Goal: Book appointment/travel/reservation: Register for event/course

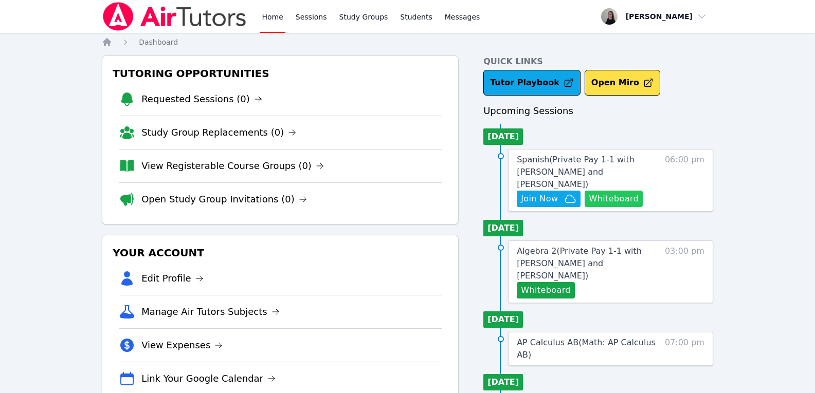
click at [614, 191] on button "Whiteboard" at bounding box center [614, 199] width 58 height 16
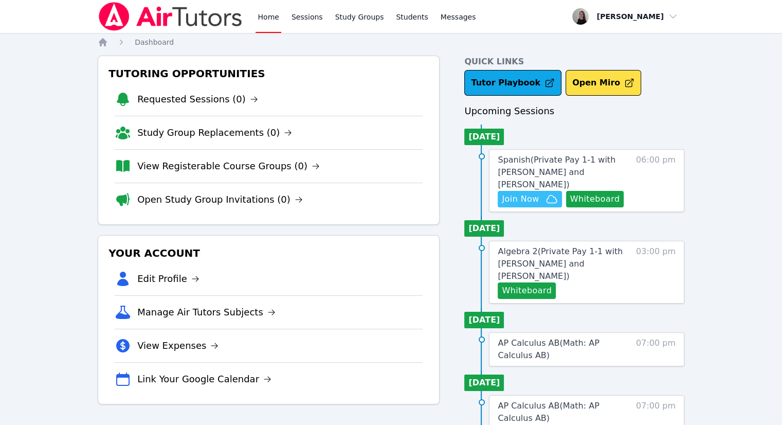
click at [523, 193] on span "Join Now" at bounding box center [520, 199] width 37 height 12
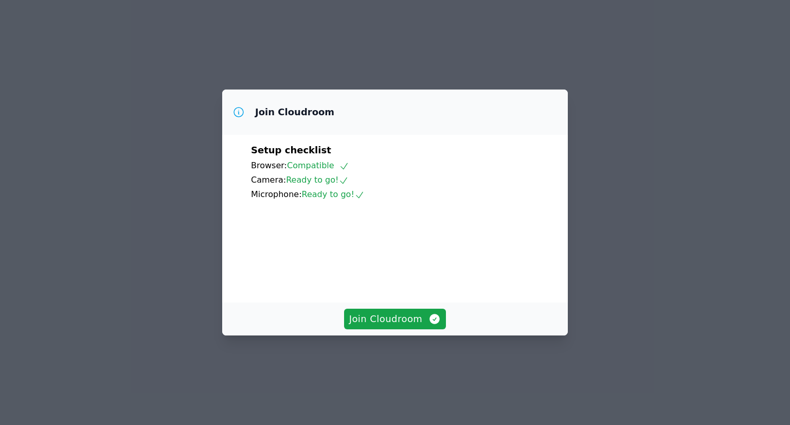
scroll to position [29, 0]
click at [405, 326] on span "Join Cloudroom" at bounding box center [395, 319] width 92 height 14
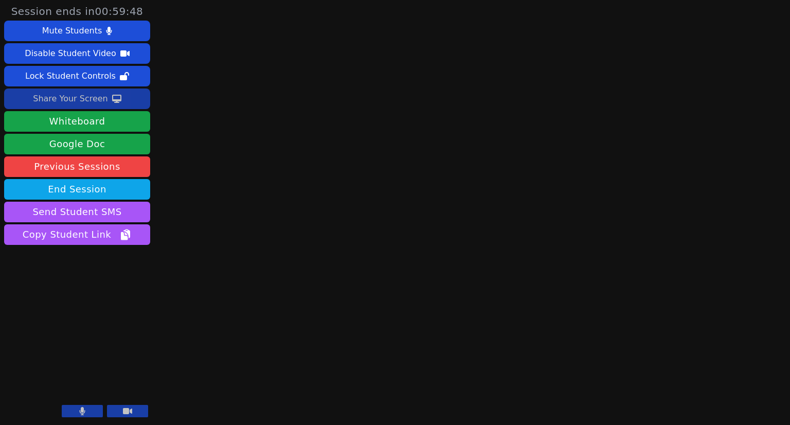
click at [49, 103] on div "Share Your Screen" at bounding box center [70, 98] width 75 height 16
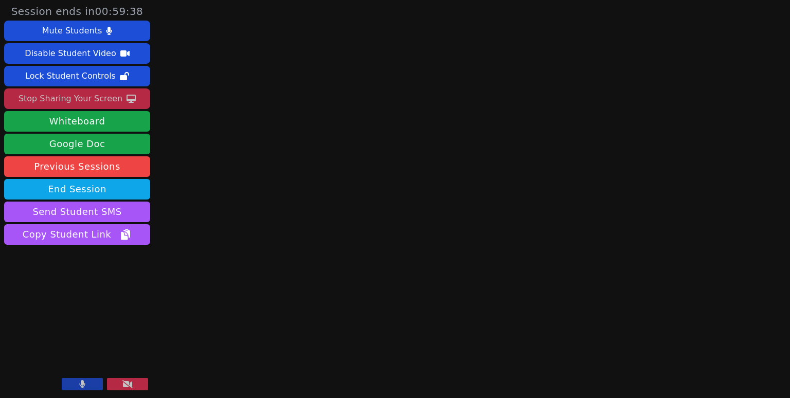
click at [78, 103] on div "Stop Sharing Your Screen" at bounding box center [71, 98] width 104 height 16
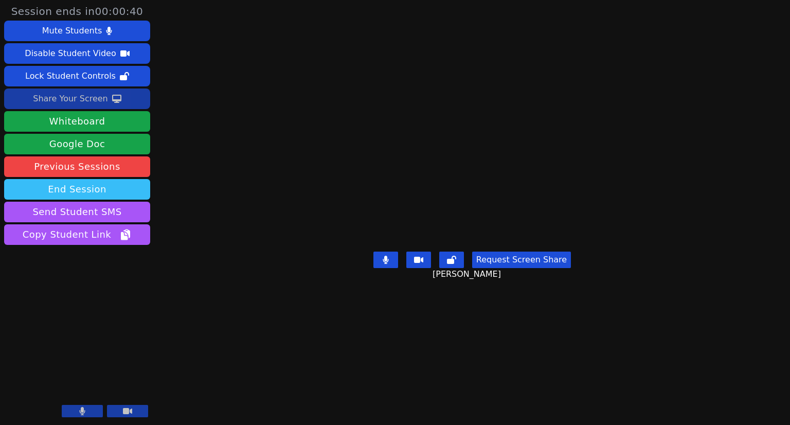
click at [102, 194] on button "End Session" at bounding box center [77, 189] width 146 height 21
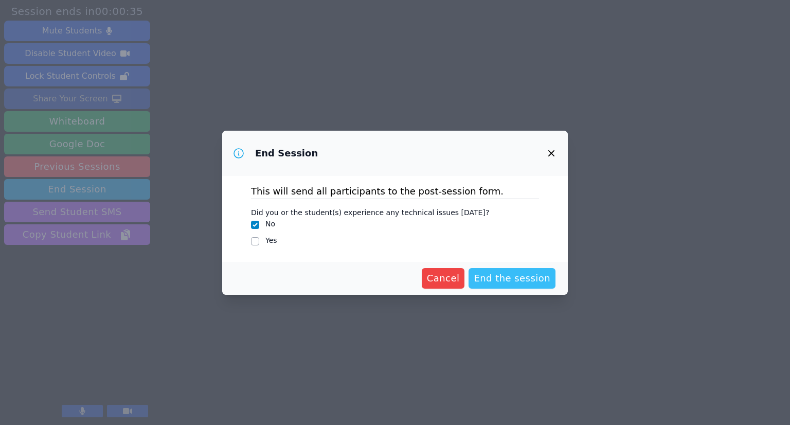
click at [524, 282] on span "End the session" at bounding box center [511, 278] width 77 height 14
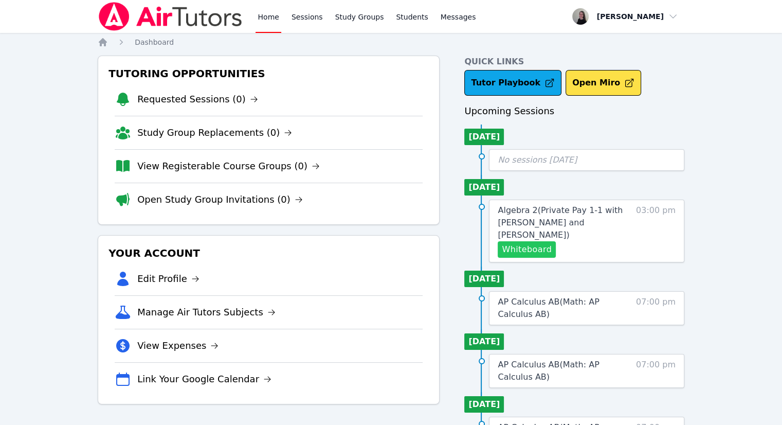
click at [538, 242] on button "Whiteboard" at bounding box center [527, 249] width 58 height 16
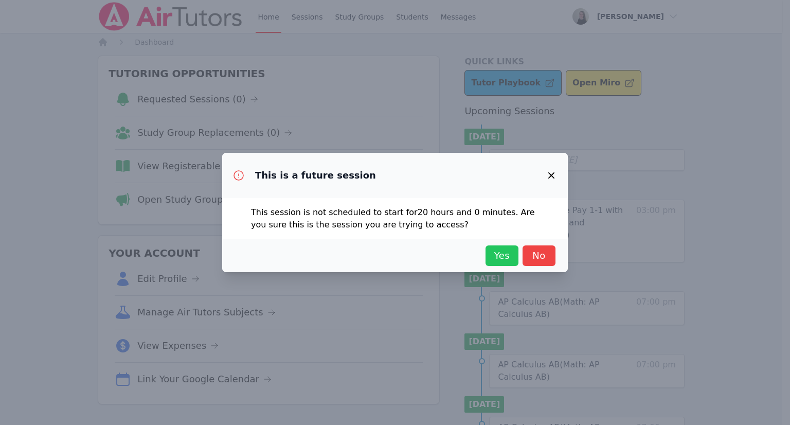
click at [505, 261] on span "Yes" at bounding box center [501, 255] width 23 height 14
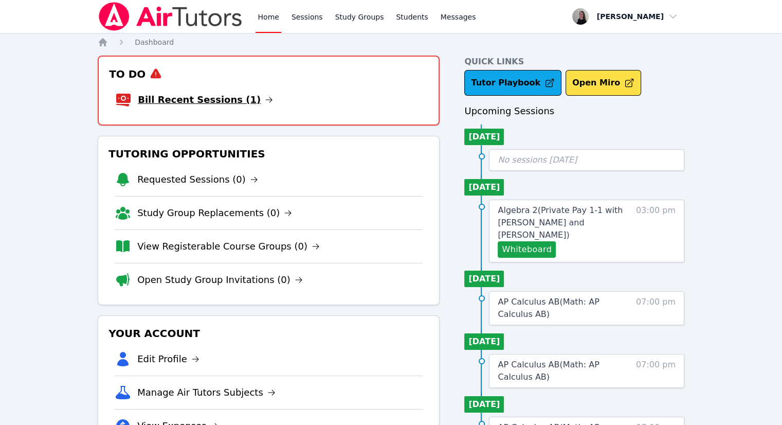
click at [203, 95] on link "Bill Recent Sessions (1)" at bounding box center [205, 100] width 135 height 14
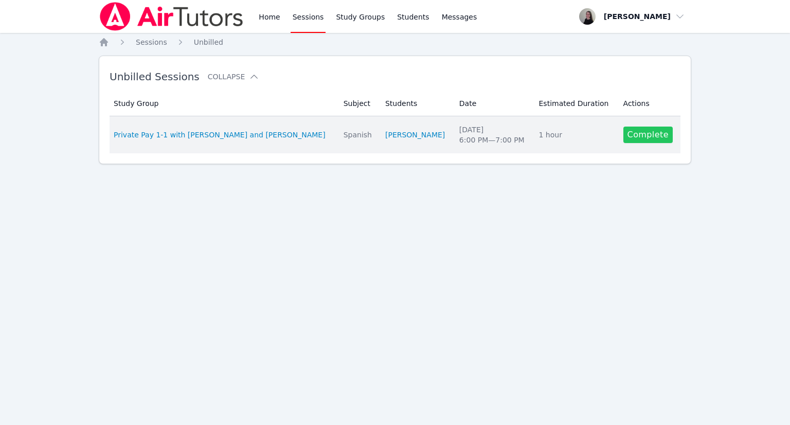
click at [649, 133] on link "Complete" at bounding box center [647, 134] width 49 height 16
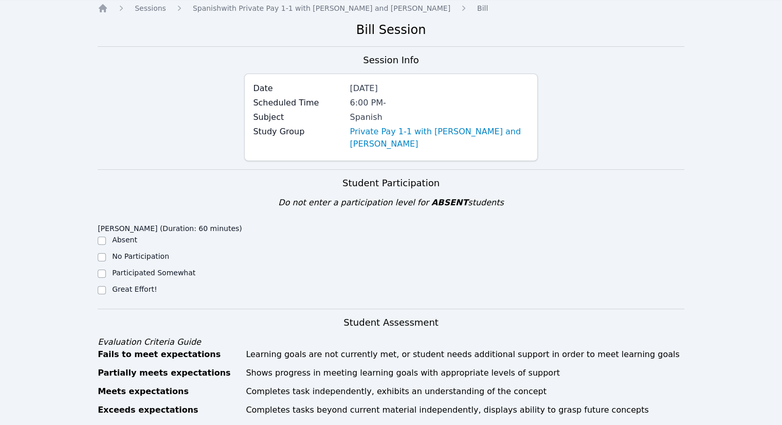
scroll to position [51, 0]
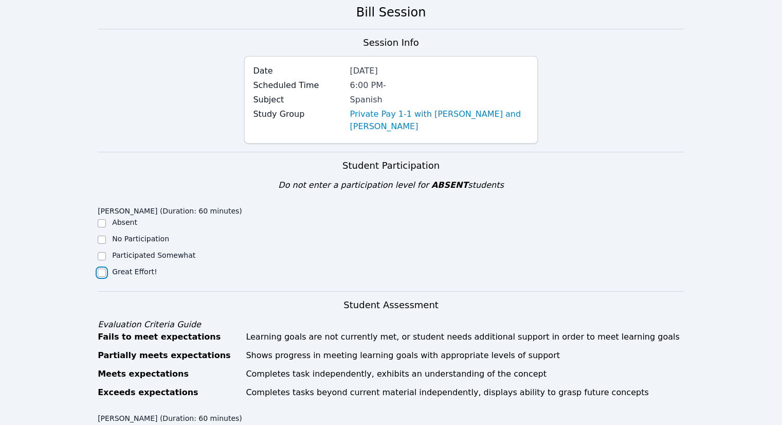
click at [99, 274] on input "Great Effort!" at bounding box center [102, 272] width 8 height 8
checkbox input "true"
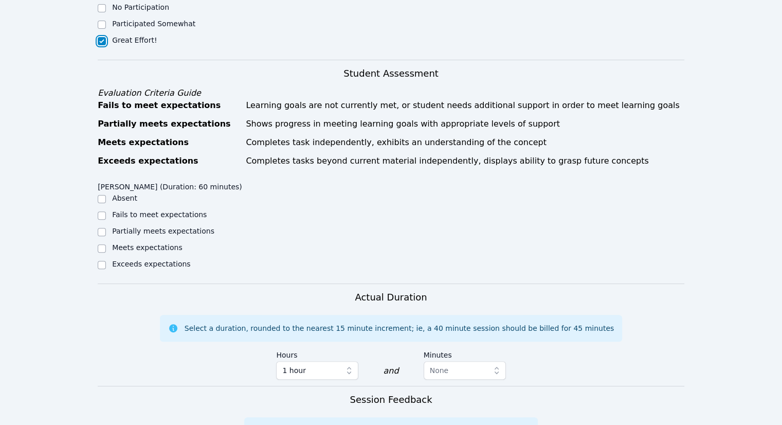
scroll to position [308, 0]
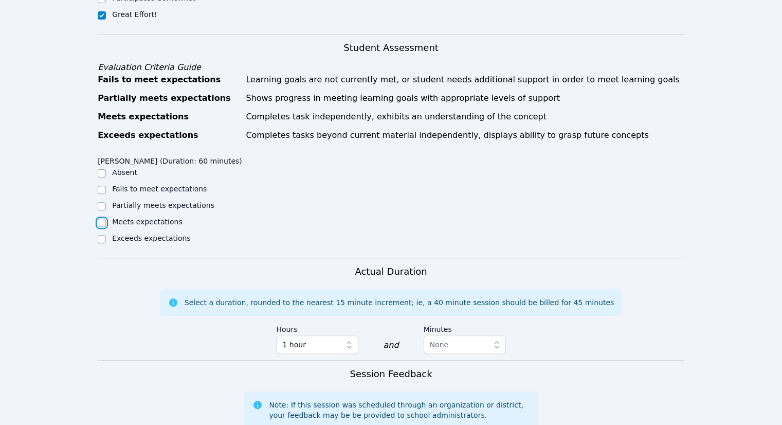
click at [104, 225] on input "Meets expectations" at bounding box center [102, 222] width 8 height 8
checkbox input "true"
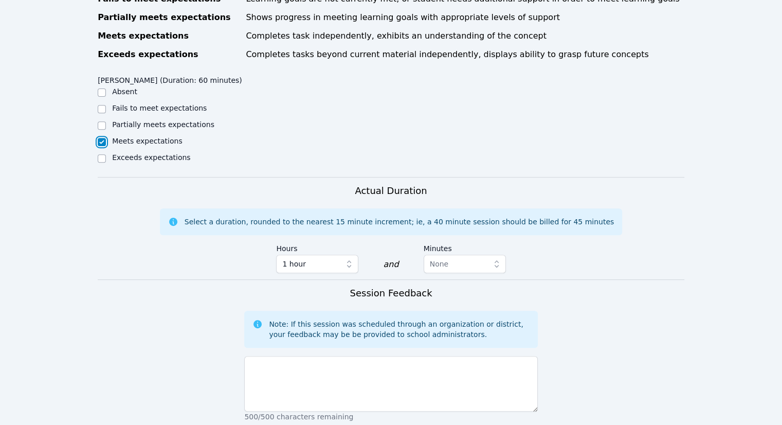
scroll to position [463, 0]
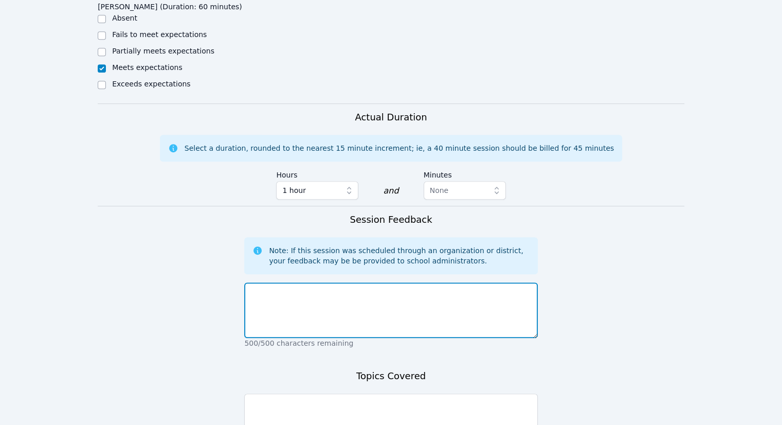
click at [318, 309] on textarea at bounding box center [390, 310] width 293 height 56
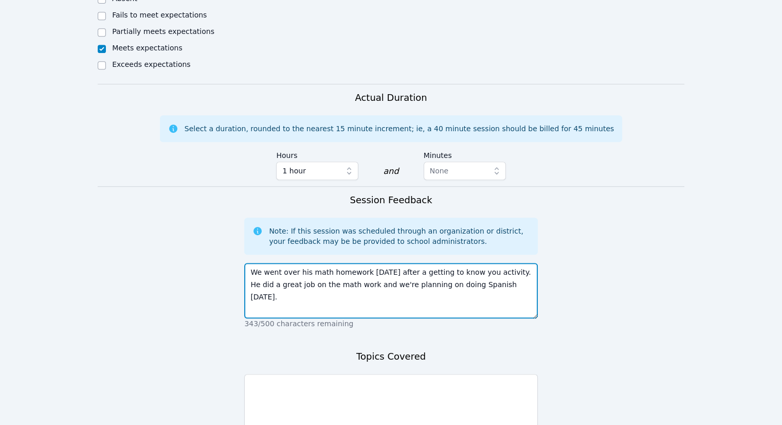
scroll to position [581, 0]
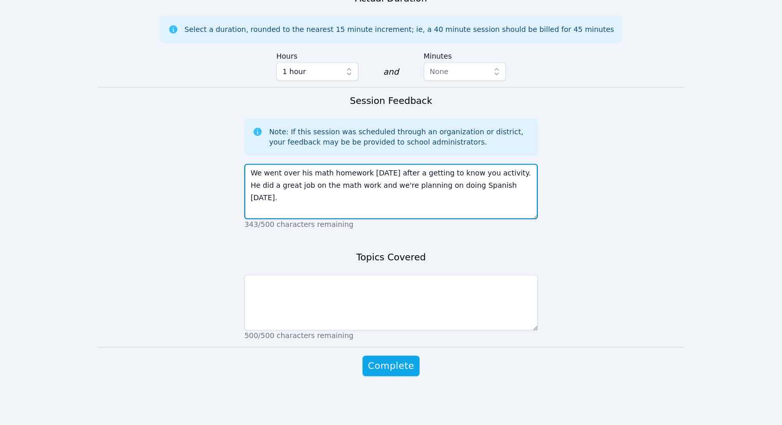
type textarea "We went over his math homework [DATE] after a getting to know you activity. He …"
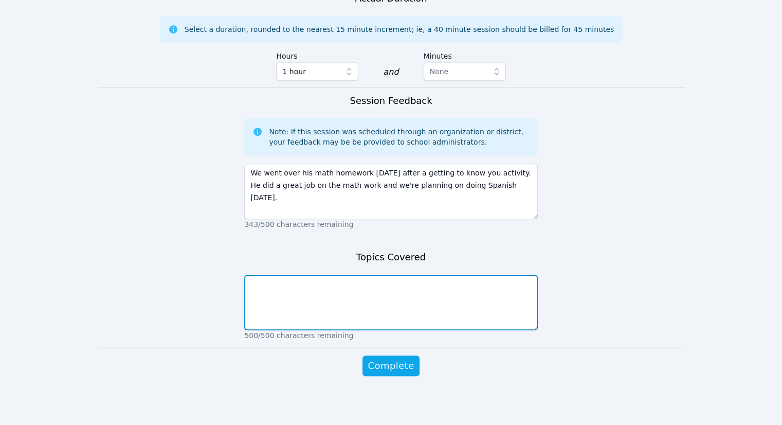
click at [360, 320] on textarea at bounding box center [390, 303] width 293 height 56
type textarea "Factoring and simplifying expressions"
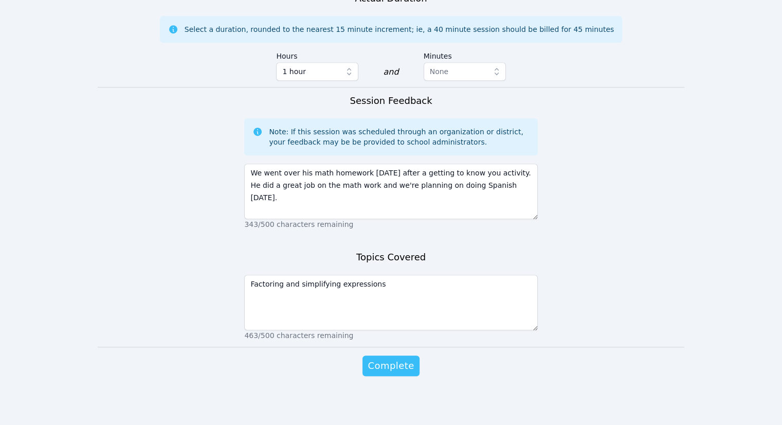
click at [389, 373] on button "Complete" at bounding box center [390, 365] width 57 height 21
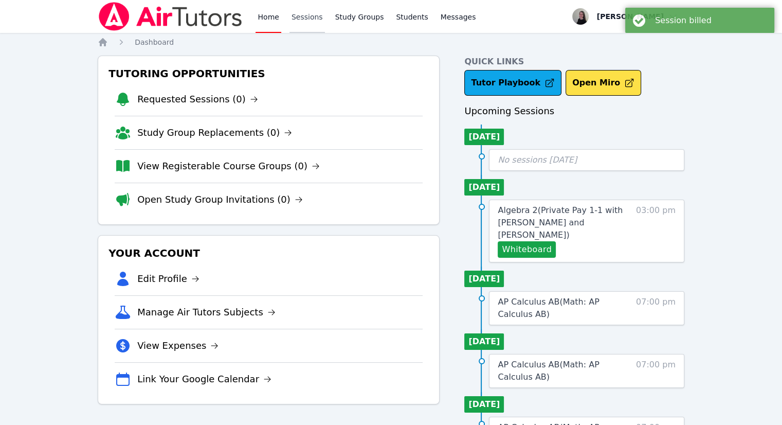
click at [295, 17] on link "Sessions" at bounding box center [306, 16] width 35 height 33
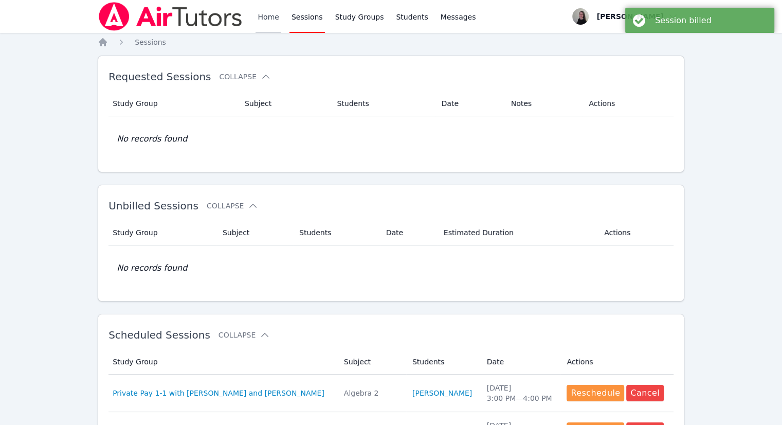
click at [270, 20] on link "Home" at bounding box center [268, 16] width 25 height 33
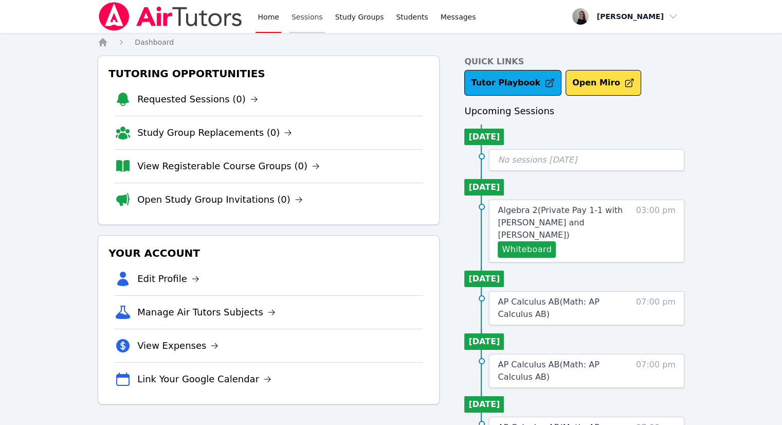
click at [305, 10] on link "Sessions" at bounding box center [306, 16] width 35 height 33
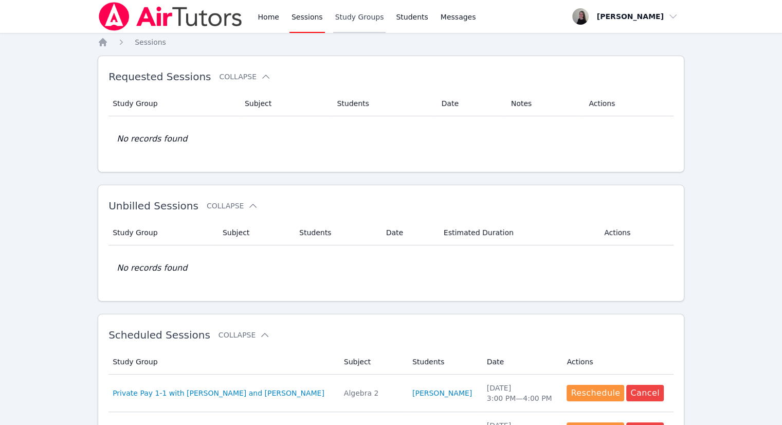
click at [353, 21] on link "Study Groups" at bounding box center [359, 16] width 53 height 33
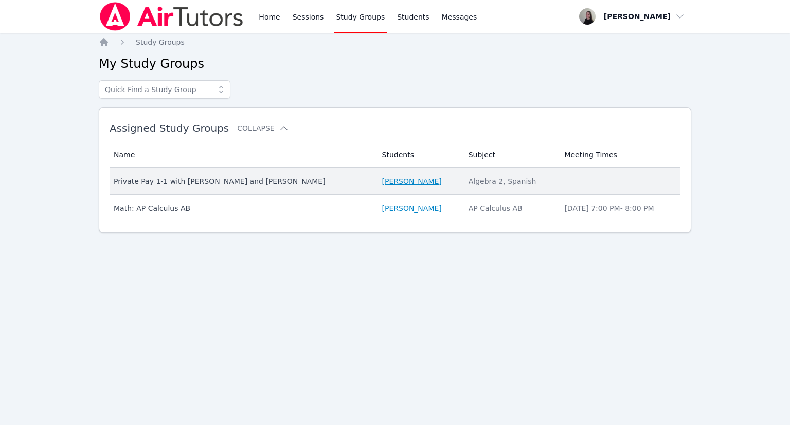
click at [382, 179] on link "[PERSON_NAME]" at bounding box center [412, 181] width 60 height 10
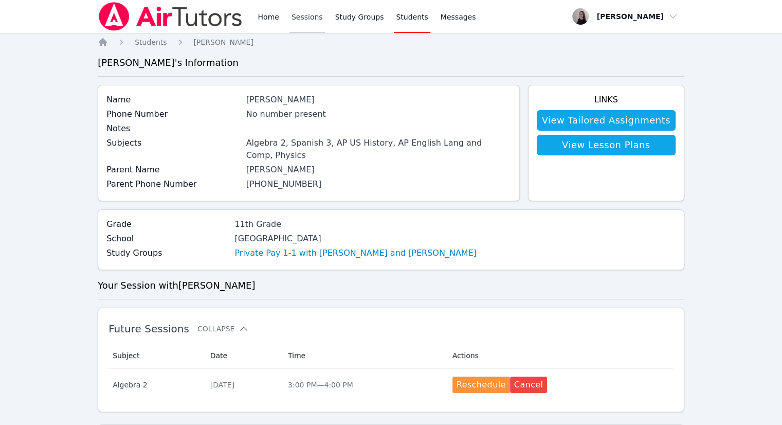
click at [306, 14] on link "Sessions" at bounding box center [306, 16] width 35 height 33
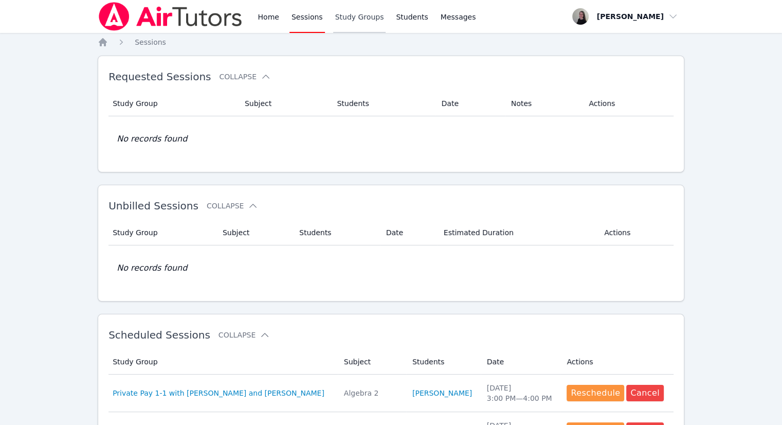
click at [354, 17] on link "Study Groups" at bounding box center [359, 16] width 53 height 33
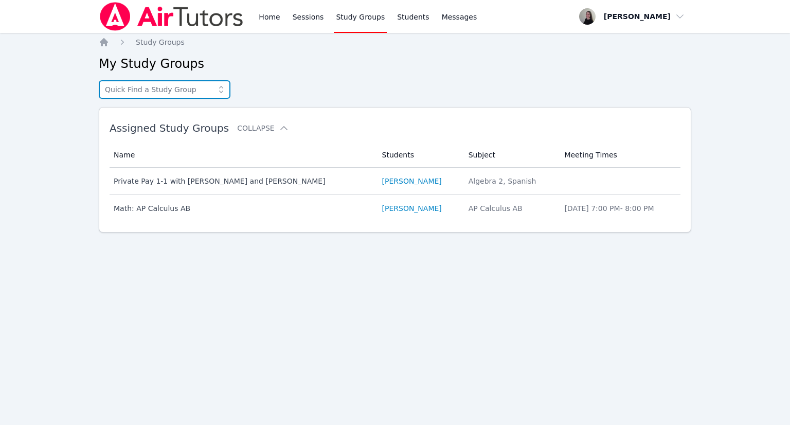
click at [158, 88] on input "text" at bounding box center [165, 89] width 132 height 19
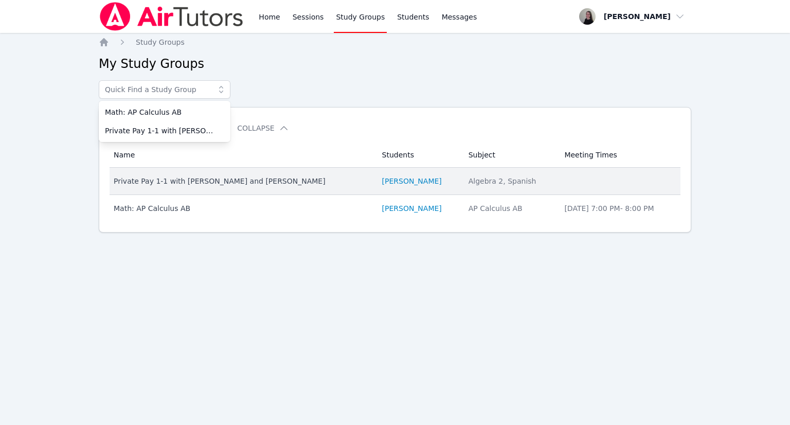
click at [230, 177] on div "Private Pay 1-1 with [PERSON_NAME] and [PERSON_NAME]" at bounding box center [242, 181] width 256 height 10
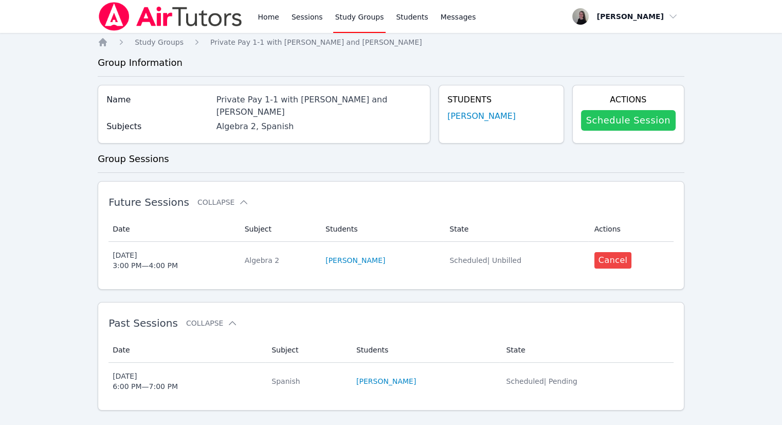
click at [635, 121] on link "Schedule Session" at bounding box center [628, 120] width 95 height 21
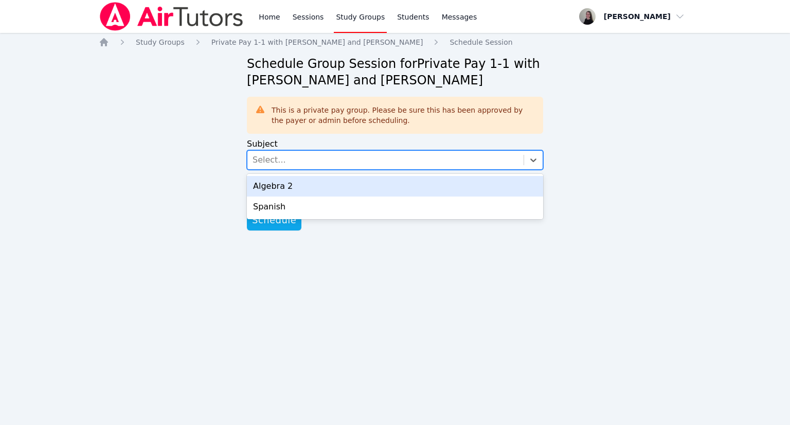
click at [410, 154] on div "Select..." at bounding box center [385, 160] width 276 height 19
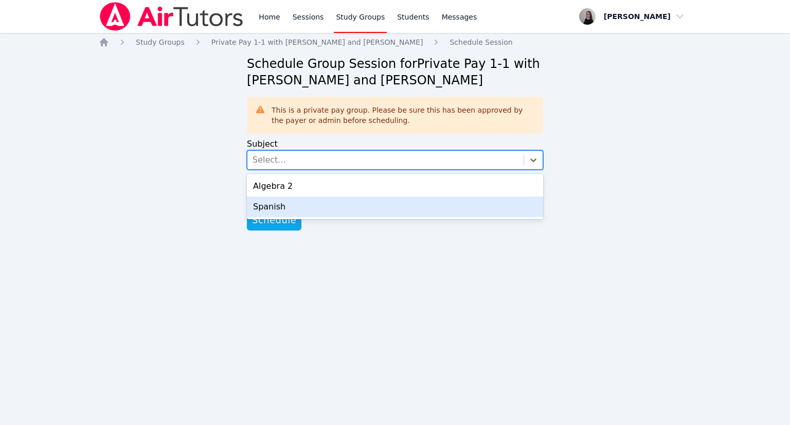
click at [274, 210] on div "Spanish" at bounding box center [395, 206] width 296 height 21
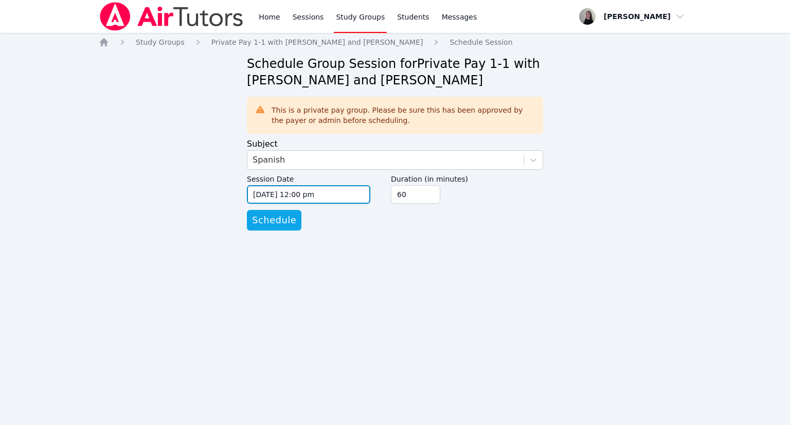
click at [290, 194] on input "[DATE] 12:00 pm" at bounding box center [308, 194] width 123 height 19
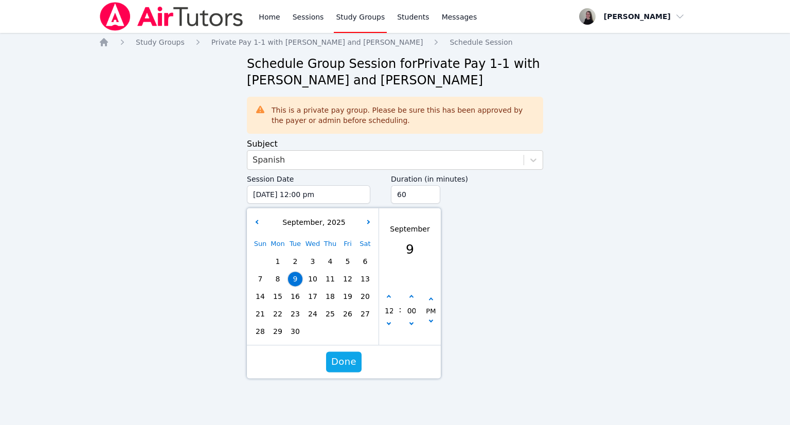
click at [292, 298] on span "16" at bounding box center [295, 296] width 14 height 14
click at [388, 322] on icon "button" at bounding box center [389, 323] width 4 height 4
type input "[DATE] 11:00 am"
type input "11"
click at [388, 322] on icon "button" at bounding box center [389, 323] width 4 height 4
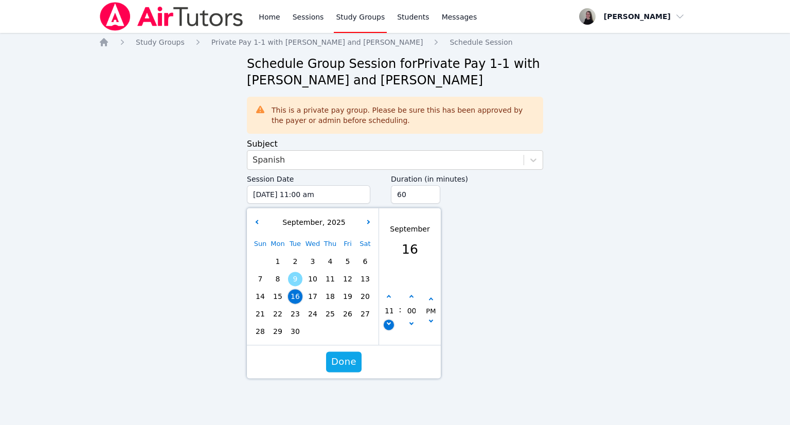
type input "[DATE] 10:00 am"
type input "10"
click at [388, 322] on icon "button" at bounding box center [389, 323] width 4 height 4
type input "[DATE] 09:00 am"
type input "09"
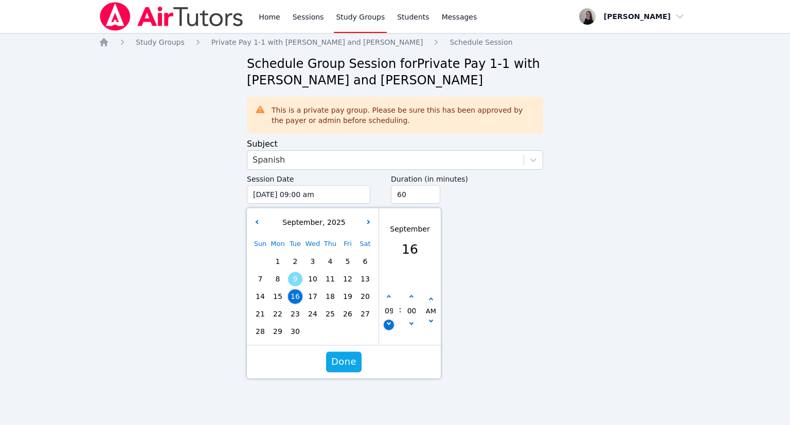
click at [388, 322] on icon "button" at bounding box center [389, 323] width 4 height 4
type input "[DATE] 08:00 am"
type input "08"
click at [391, 298] on button "button" at bounding box center [389, 297] width 10 height 10
type input "[DATE] 09:00 am"
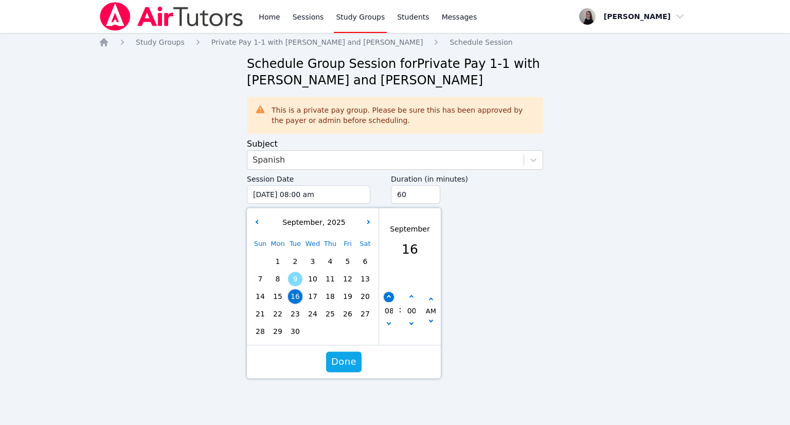
type input "09"
click at [391, 298] on button "button" at bounding box center [389, 297] width 10 height 10
type input "[DATE] 10:00 am"
type input "10"
click at [391, 298] on button "button" at bounding box center [389, 297] width 10 height 10
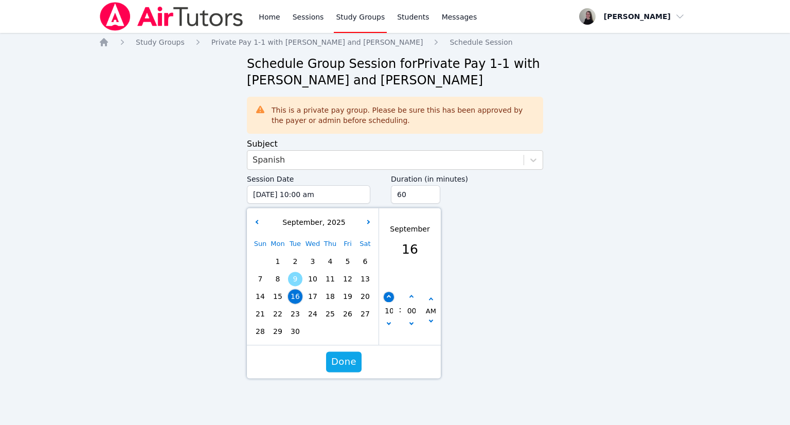
type input "[DATE] 11:00 am"
type input "11"
click at [391, 298] on button "button" at bounding box center [389, 297] width 10 height 10
type input "[DATE] 12:00 pm"
type input "12"
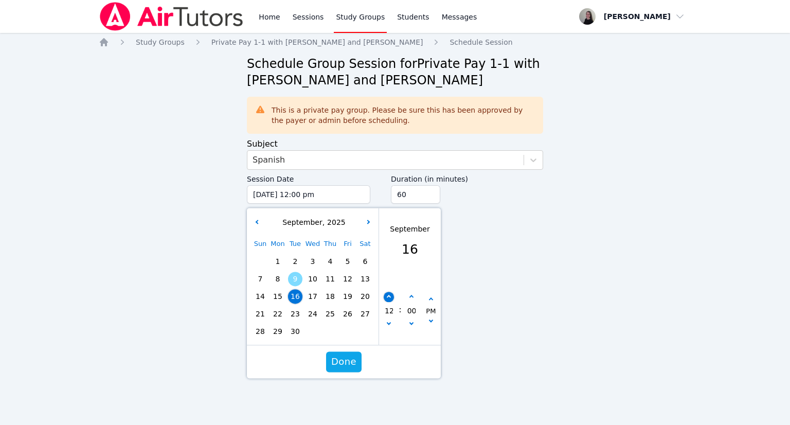
click at [391, 298] on button "button" at bounding box center [389, 297] width 10 height 10
type input "[DATE] 01:00 pm"
type input "01"
click at [391, 298] on button "button" at bounding box center [389, 297] width 10 height 10
type input "[DATE] 02:00 pm"
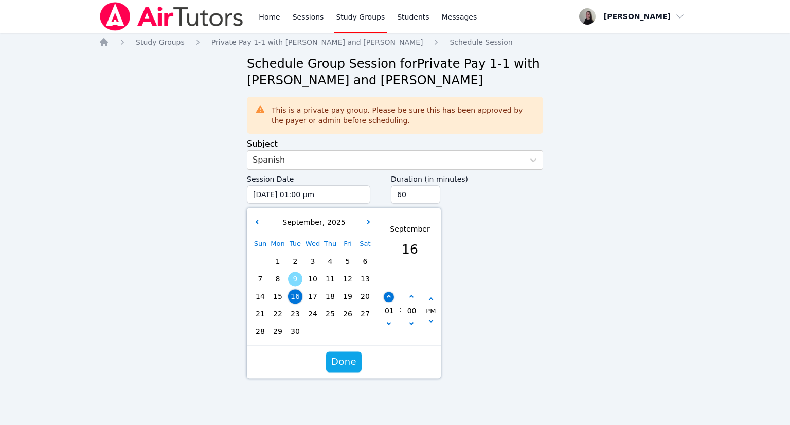
type input "02"
click at [392, 298] on button "button" at bounding box center [389, 297] width 10 height 10
type input "[DATE] 03:00 pm"
type input "03"
click at [392, 298] on button "button" at bounding box center [389, 297] width 10 height 10
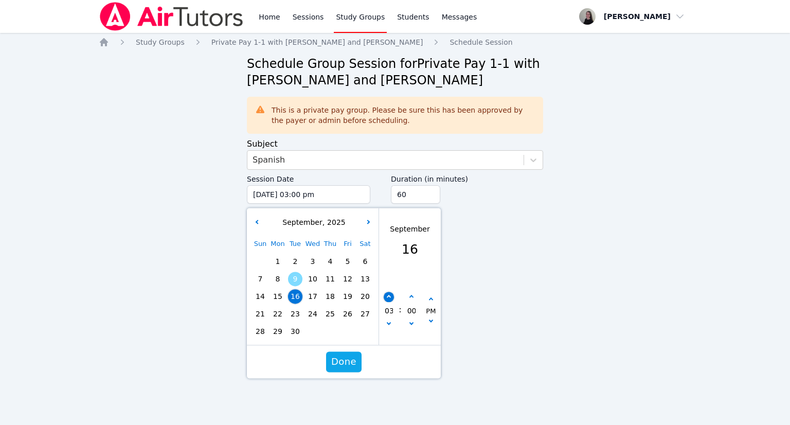
type input "[DATE] 04:00 pm"
type input "04"
click at [391, 298] on button "button" at bounding box center [389, 297] width 10 height 10
type input "[DATE] 05:00 pm"
type input "05"
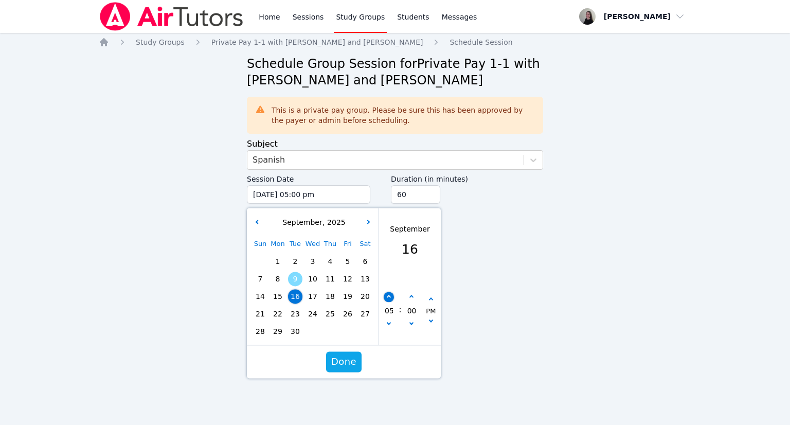
click at [391, 298] on button "button" at bounding box center [389, 297] width 10 height 10
type input "[DATE] 06:00 pm"
type input "06"
click at [355, 359] on button "Done" at bounding box center [343, 361] width 35 height 21
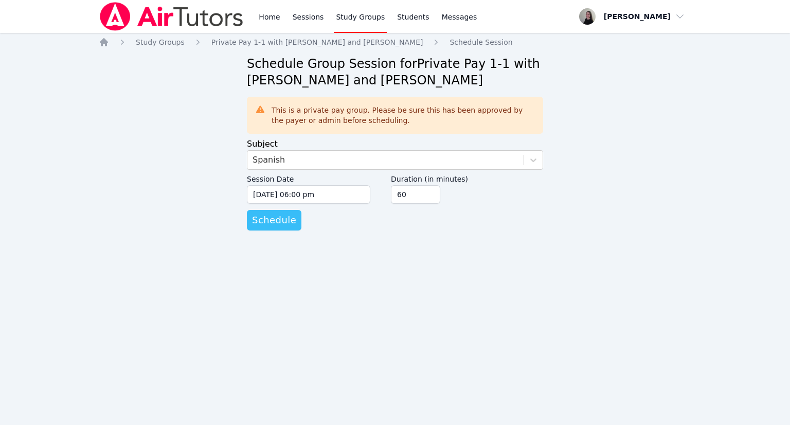
click at [274, 225] on span "Schedule" at bounding box center [274, 220] width 44 height 14
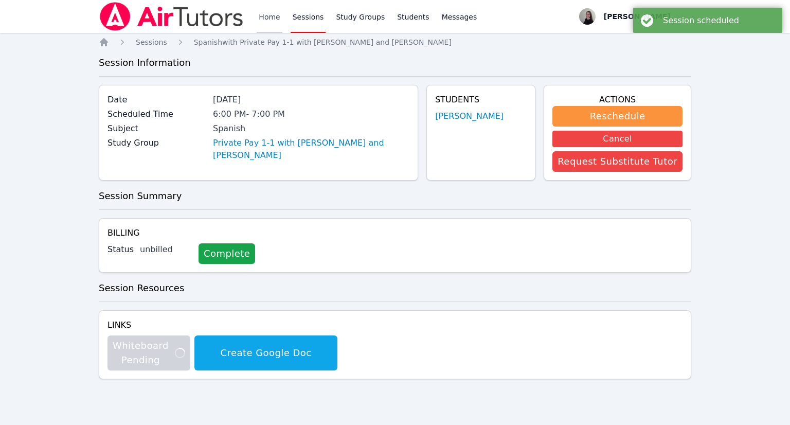
click at [270, 14] on link "Home" at bounding box center [269, 16] width 25 height 33
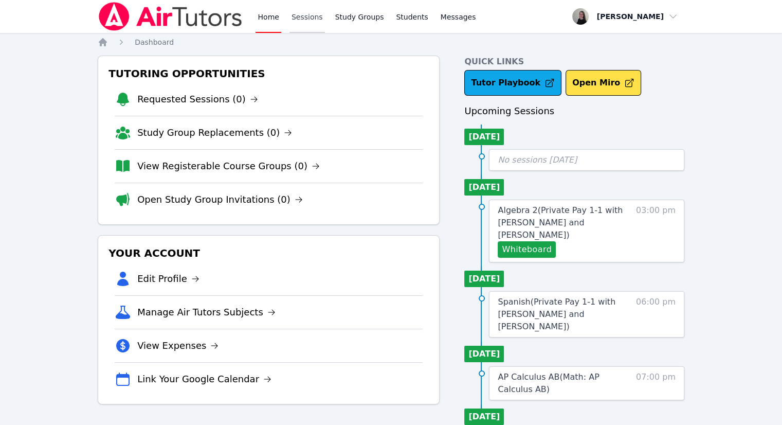
click at [303, 7] on link "Sessions" at bounding box center [306, 16] width 35 height 33
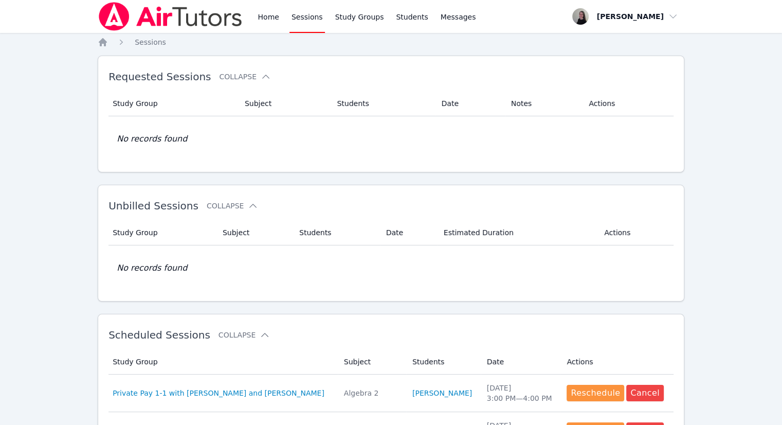
drag, startPoint x: 359, startPoint y: 17, endPoint x: 323, endPoint y: 13, distance: 36.3
click at [358, 18] on link "Study Groups" at bounding box center [359, 16] width 53 height 33
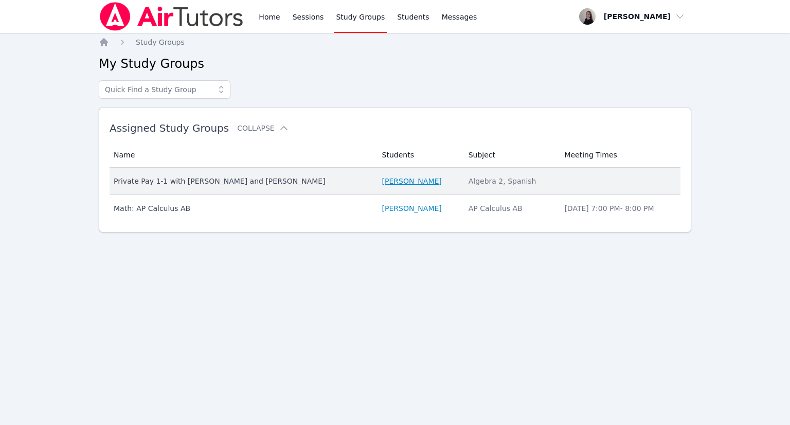
click at [382, 178] on link "[PERSON_NAME]" at bounding box center [412, 181] width 60 height 10
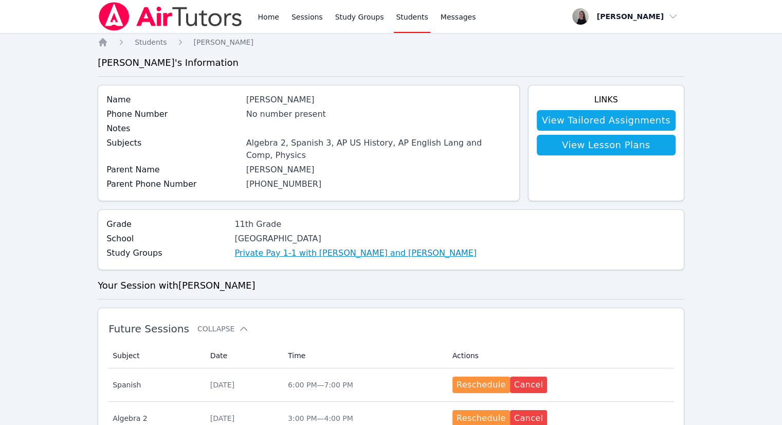
click at [264, 247] on link "Private Pay 1-1 with [PERSON_NAME] and [PERSON_NAME]" at bounding box center [355, 253] width 242 height 12
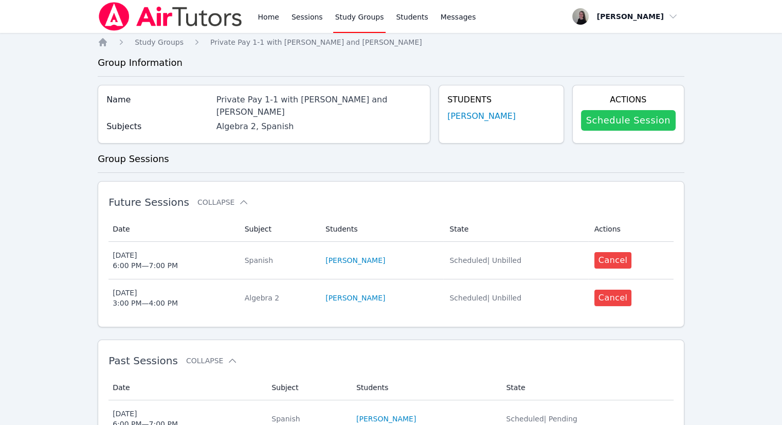
click at [627, 130] on div "Schedule Session" at bounding box center [628, 120] width 95 height 29
click at [619, 116] on link "Schedule Session" at bounding box center [628, 120] width 95 height 21
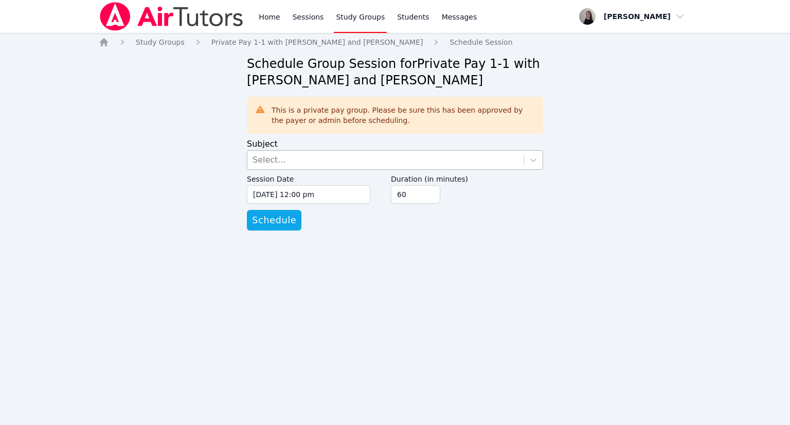
click at [325, 168] on div "Select..." at bounding box center [385, 160] width 276 height 19
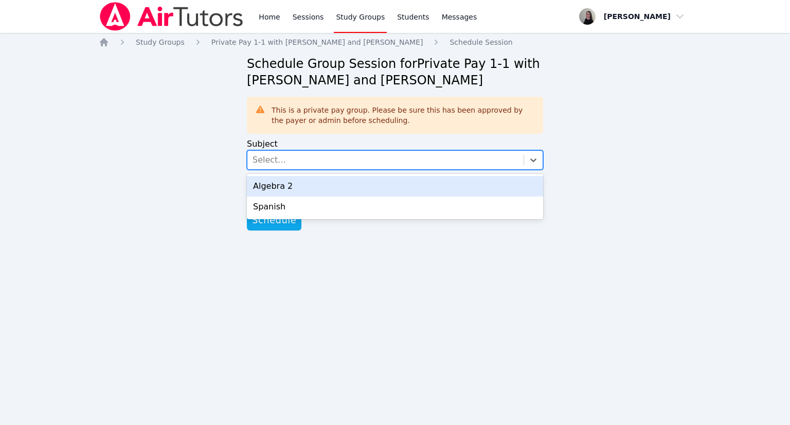
click at [283, 189] on div "Algebra 2" at bounding box center [395, 186] width 296 height 21
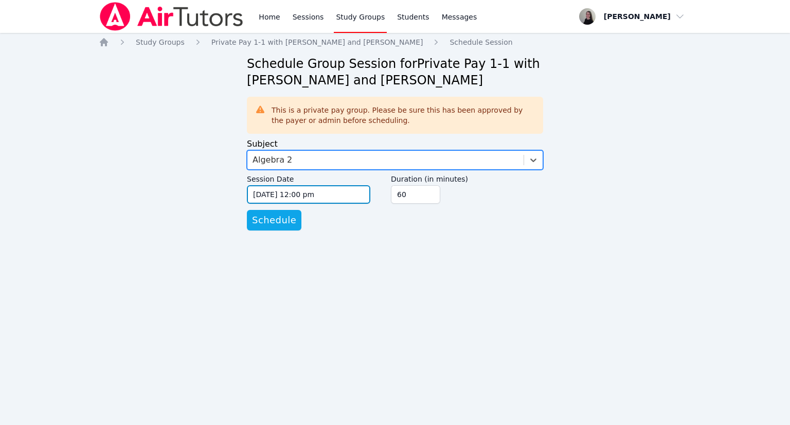
click at [280, 198] on input "[DATE] 12:00 pm" at bounding box center [308, 194] width 123 height 19
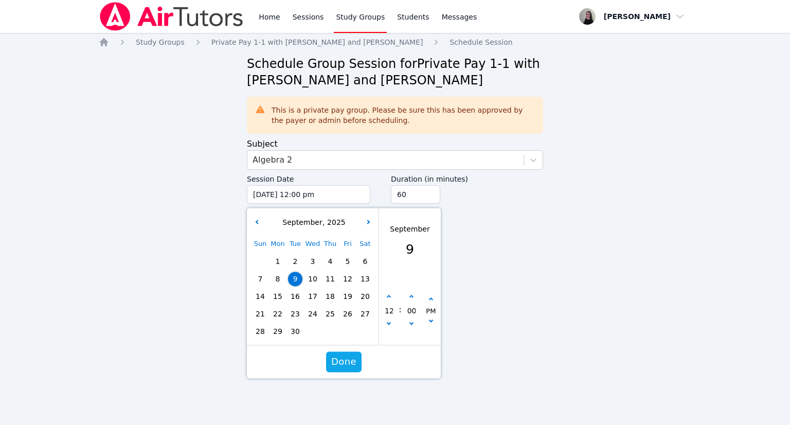
click at [314, 296] on span "17" at bounding box center [312, 296] width 14 height 14
click at [390, 298] on button "button" at bounding box center [389, 297] width 10 height 10
type input "[DATE] 01:00 pm"
type input "01"
click at [390, 298] on button "button" at bounding box center [389, 297] width 10 height 10
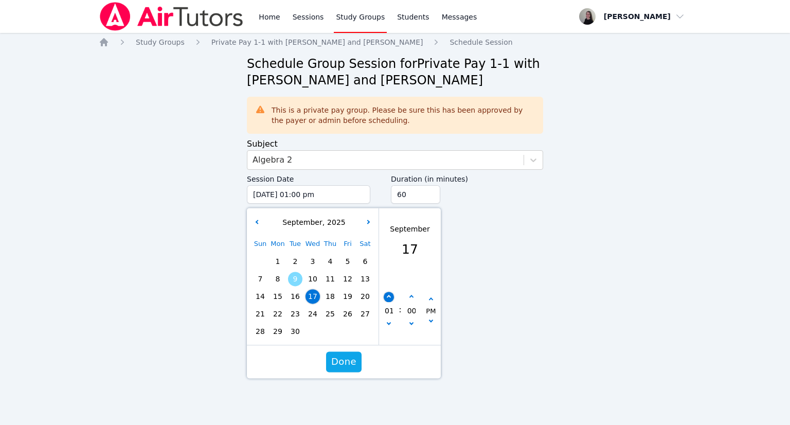
type input "[DATE] 02:00 pm"
type input "02"
click at [390, 298] on button "button" at bounding box center [389, 297] width 10 height 10
type input "[DATE] 03:00 pm"
type input "03"
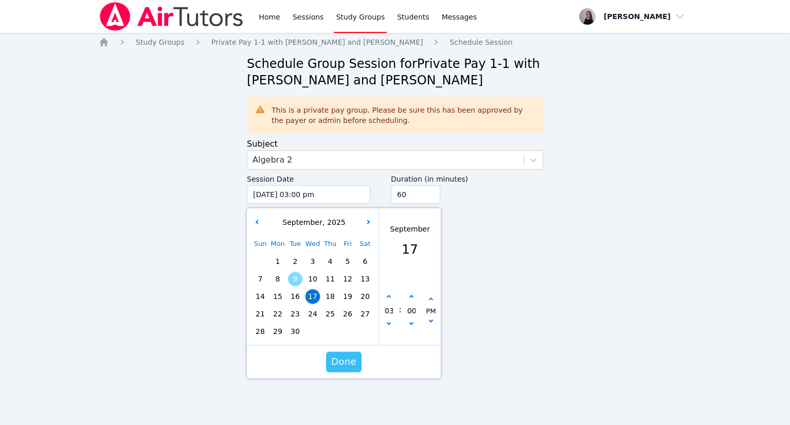
click at [341, 364] on span "Done" at bounding box center [343, 361] width 25 height 14
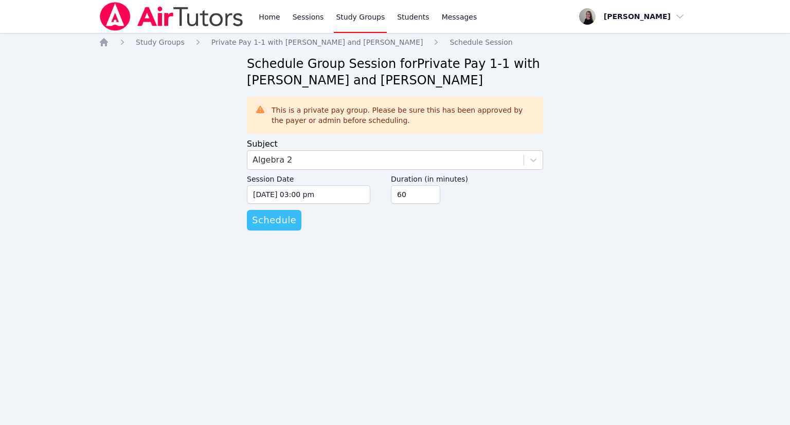
click at [274, 221] on span "Schedule" at bounding box center [274, 220] width 44 height 14
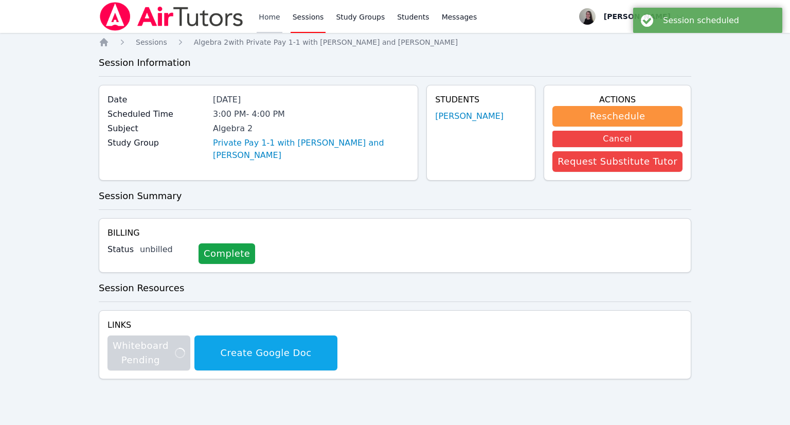
drag, startPoint x: 271, startPoint y: 15, endPoint x: 263, endPoint y: 27, distance: 14.8
click at [271, 15] on link "Home" at bounding box center [269, 16] width 25 height 33
